Goal: Find specific page/section: Find specific page/section

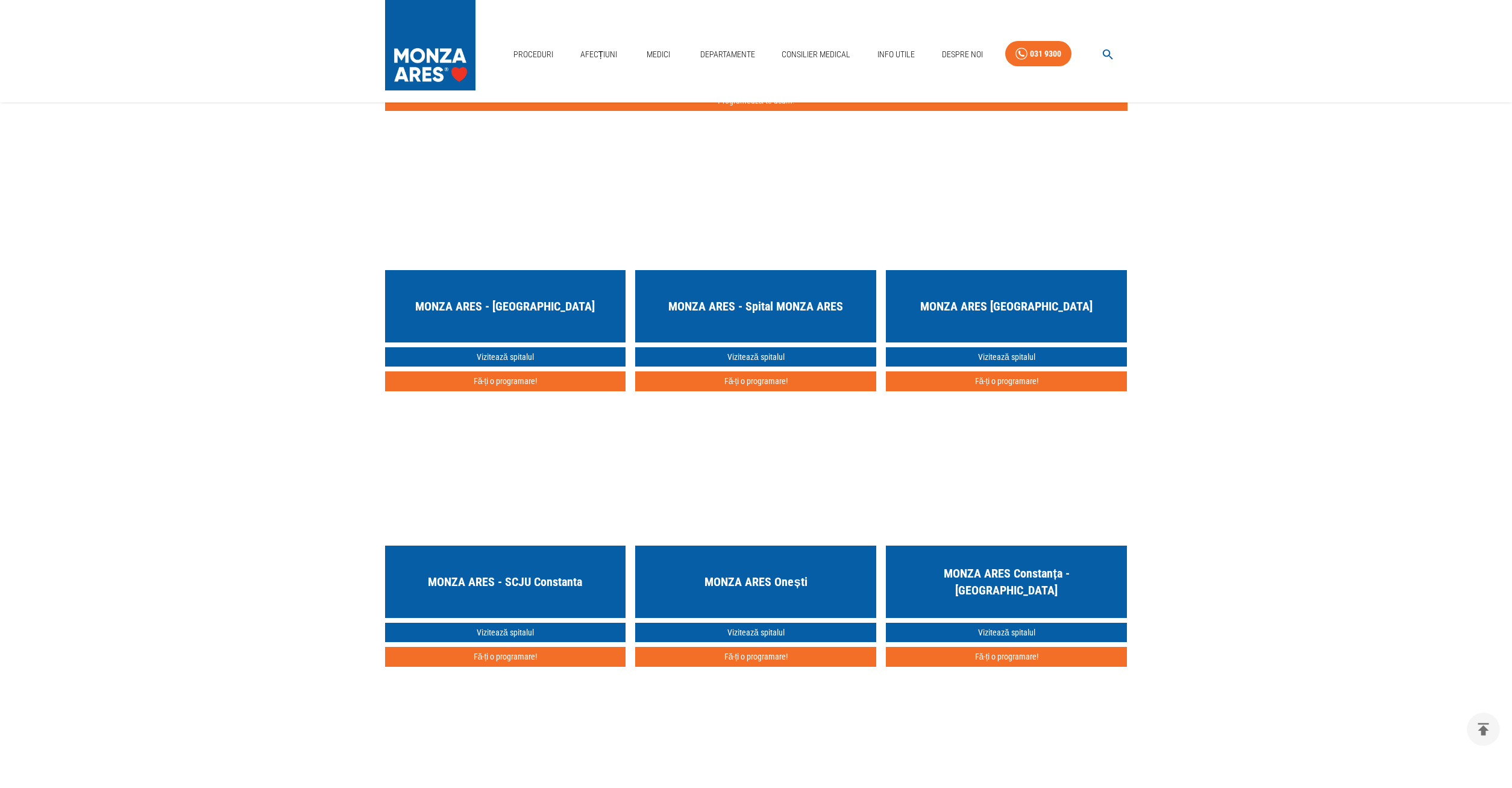
scroll to position [3199, 0]
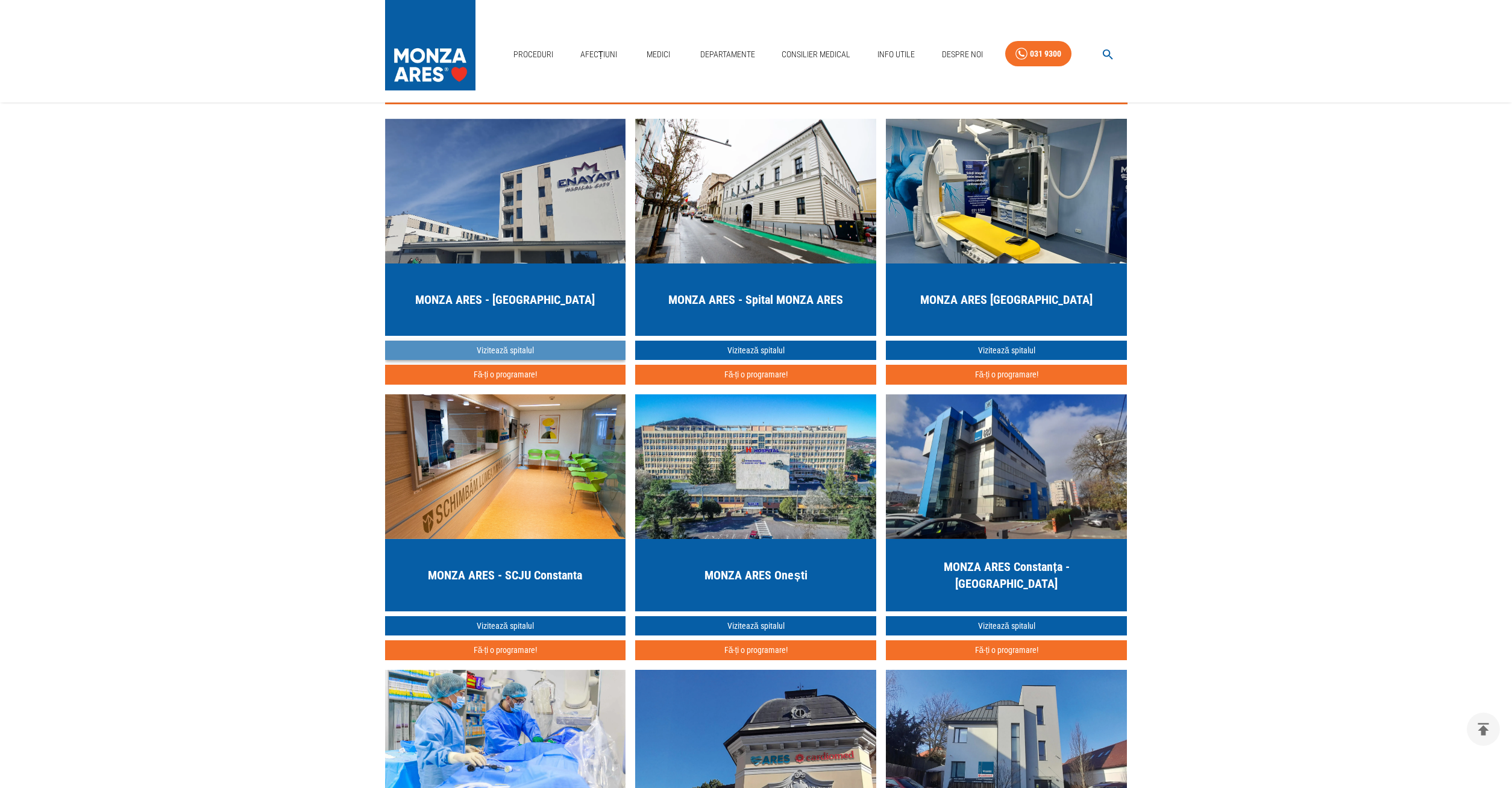
click at [507, 351] on link "Vizitează spitalul" at bounding box center [506, 351] width 241 height 20
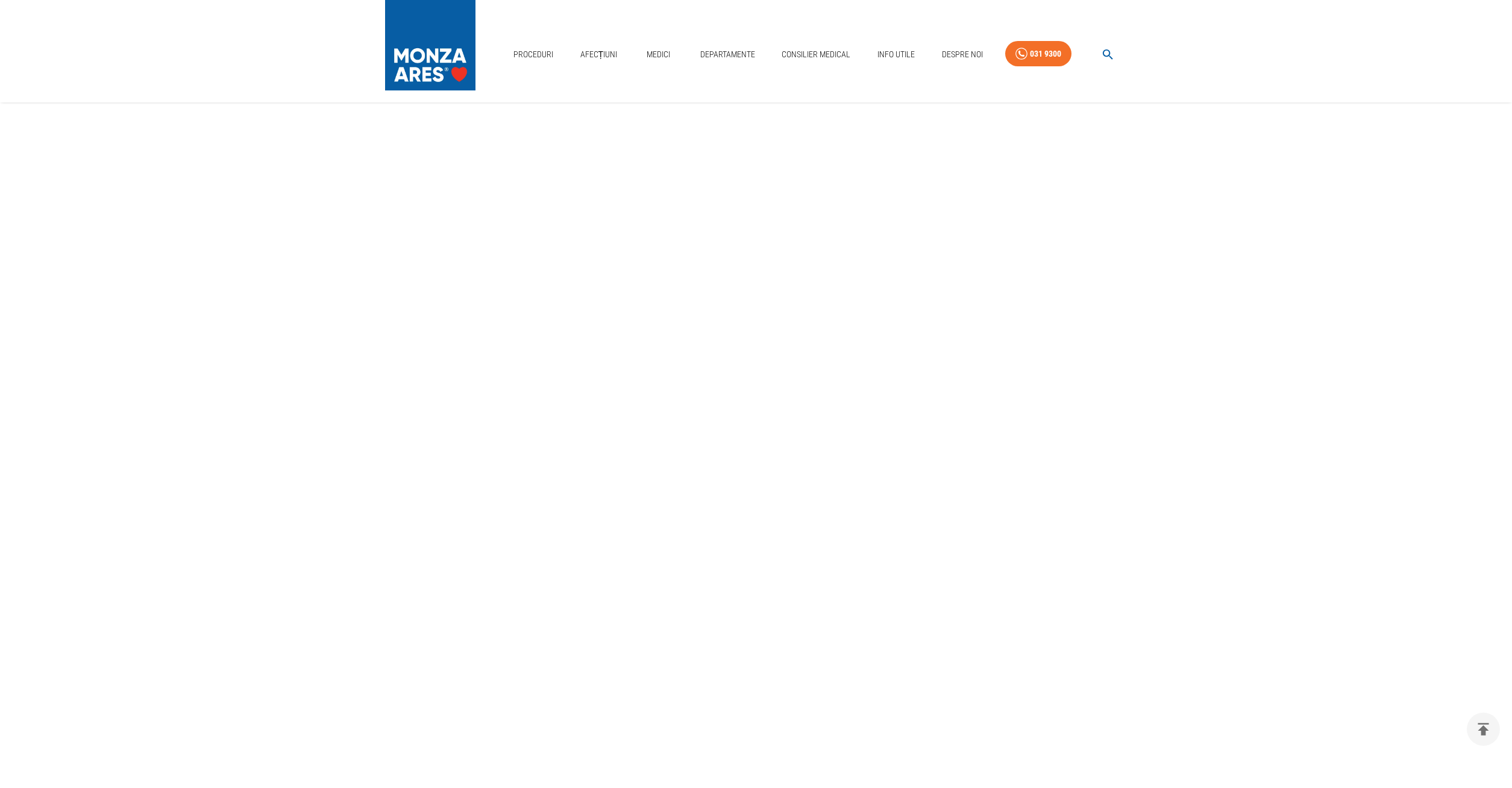
scroll to position [3199, 0]
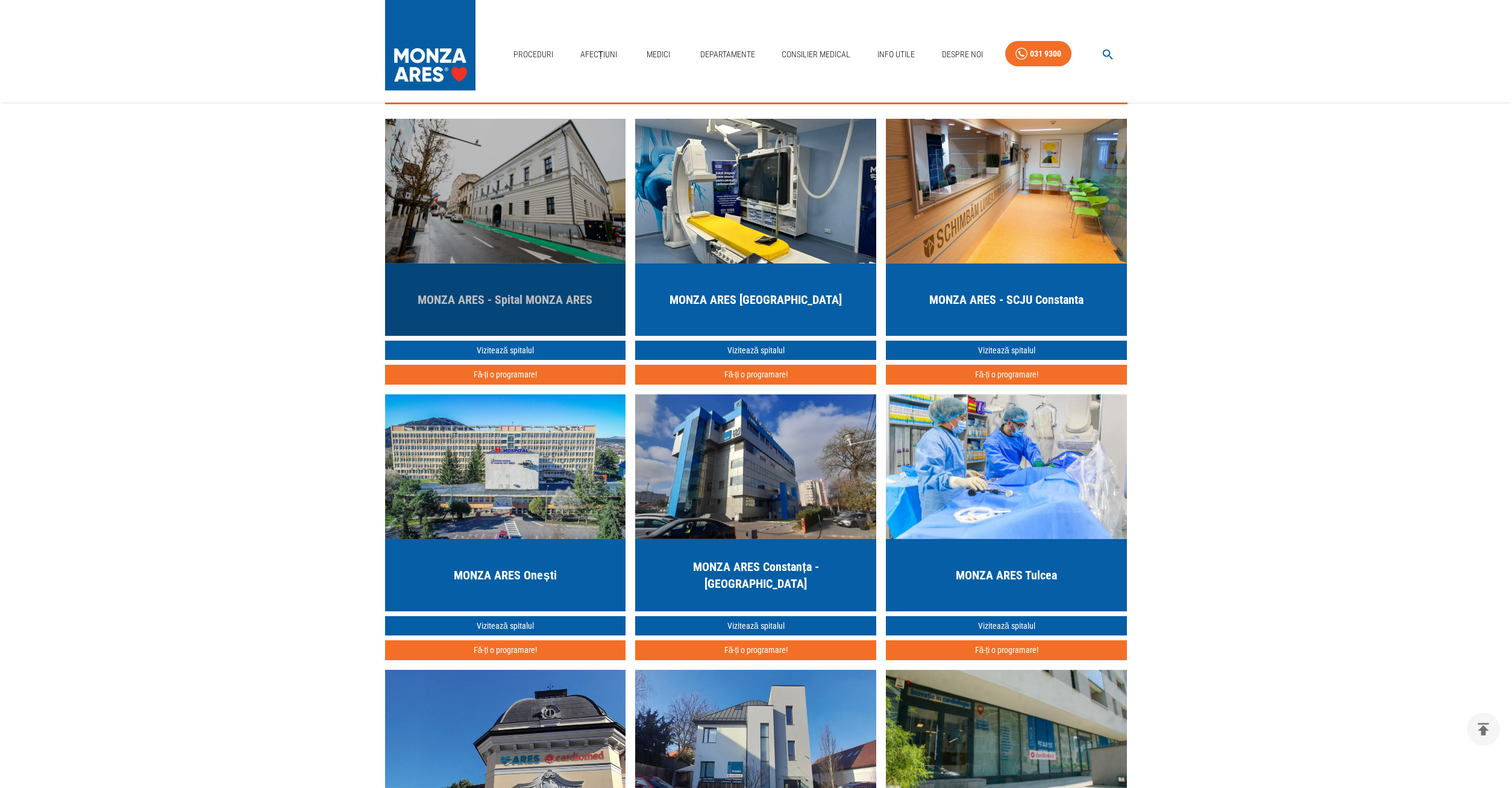
click at [520, 236] on img "button" at bounding box center [506, 191] width 241 height 145
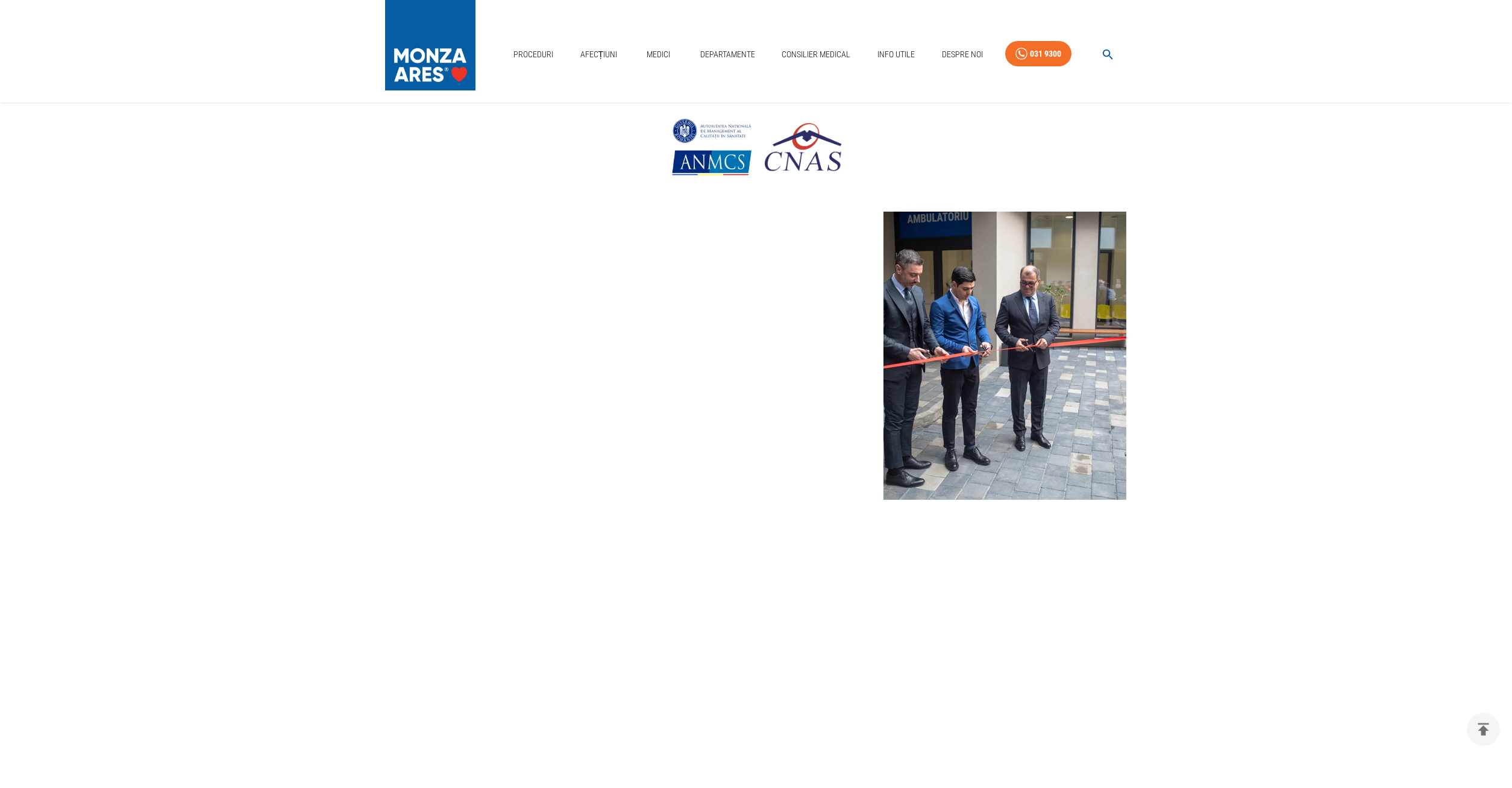
scroll to position [62, 0]
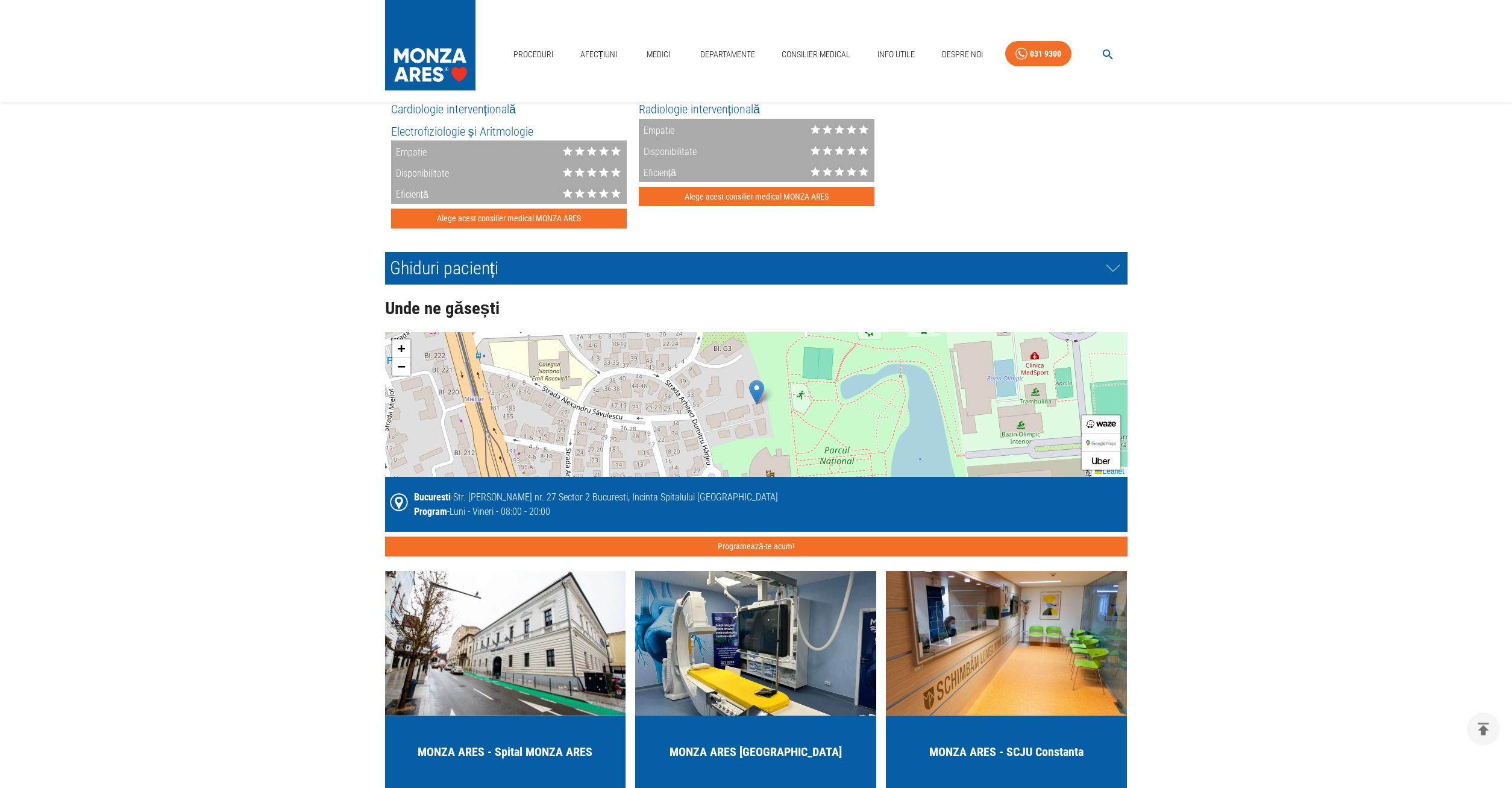
scroll to position [2830, 0]
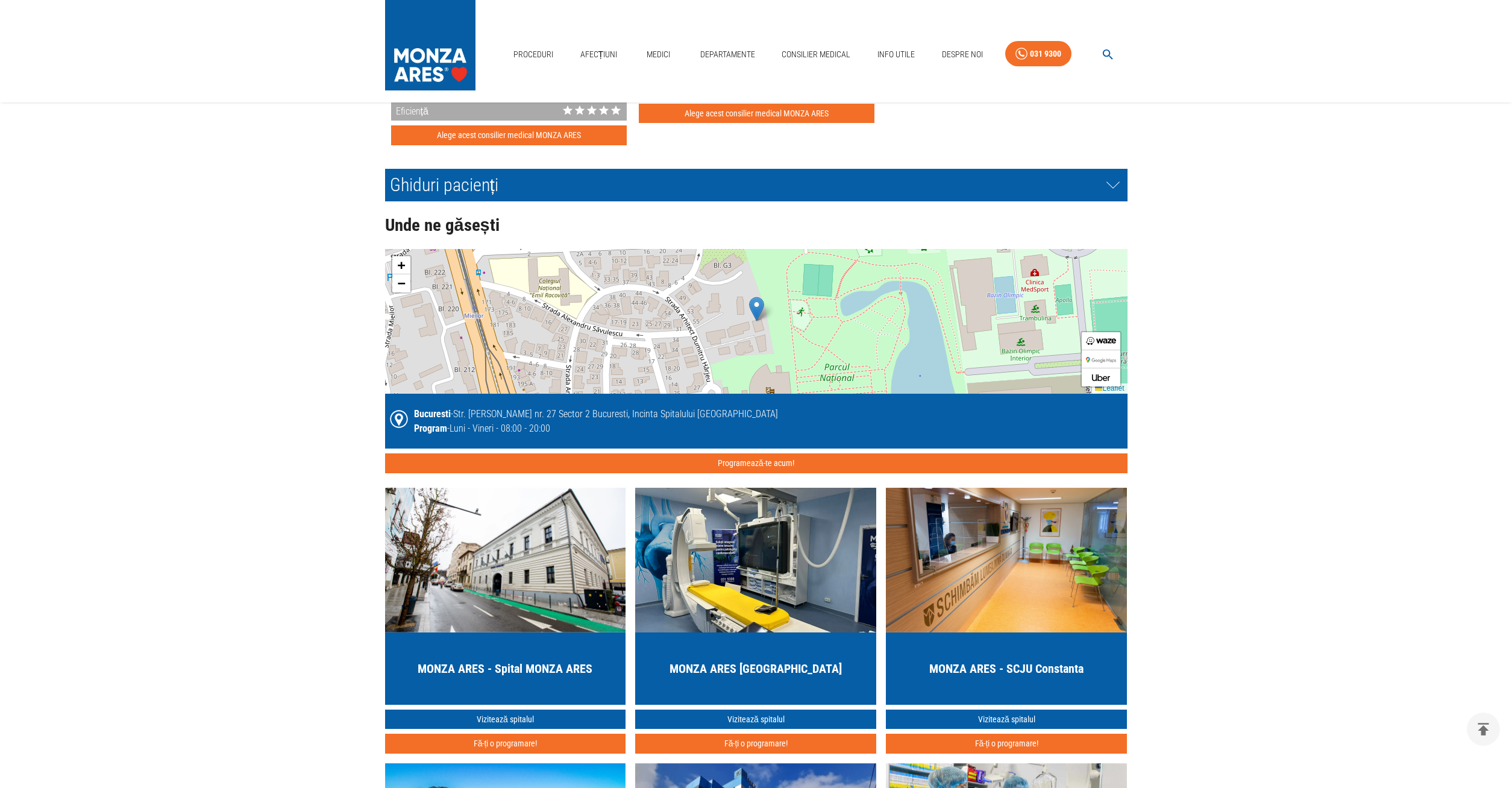
click at [516, 317] on div "+ − Leaflet" at bounding box center [756, 322] width 742 height 145
click at [587, 320] on div "+ − Leaflet" at bounding box center [756, 322] width 742 height 145
click at [1106, 357] on img at bounding box center [1101, 360] width 30 height 6
